Goal: Task Accomplishment & Management: Complete application form

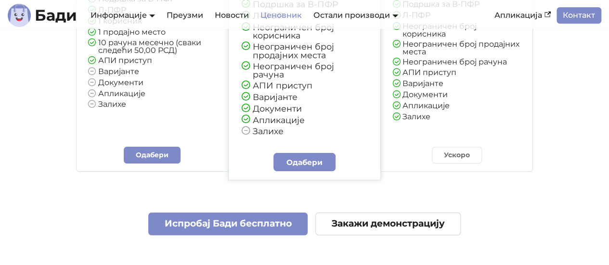
scroll to position [225, 0]
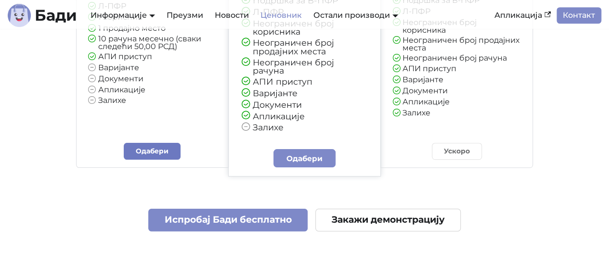
click at [162, 148] on link "Одабери" at bounding box center [152, 151] width 57 height 17
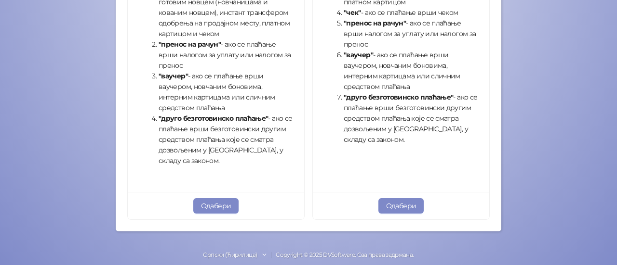
scroll to position [434, 0]
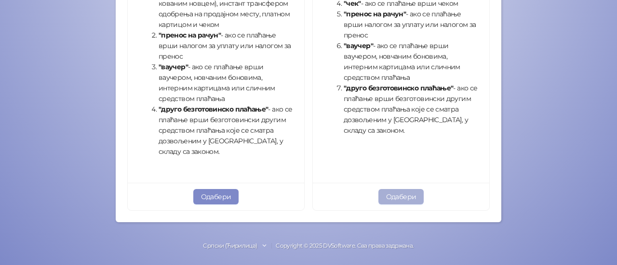
click at [390, 197] on button "Одабери" at bounding box center [401, 196] width 46 height 15
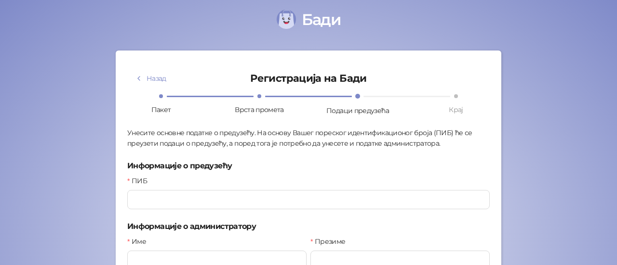
scroll to position [118, 0]
